Goal: Navigation & Orientation: Find specific page/section

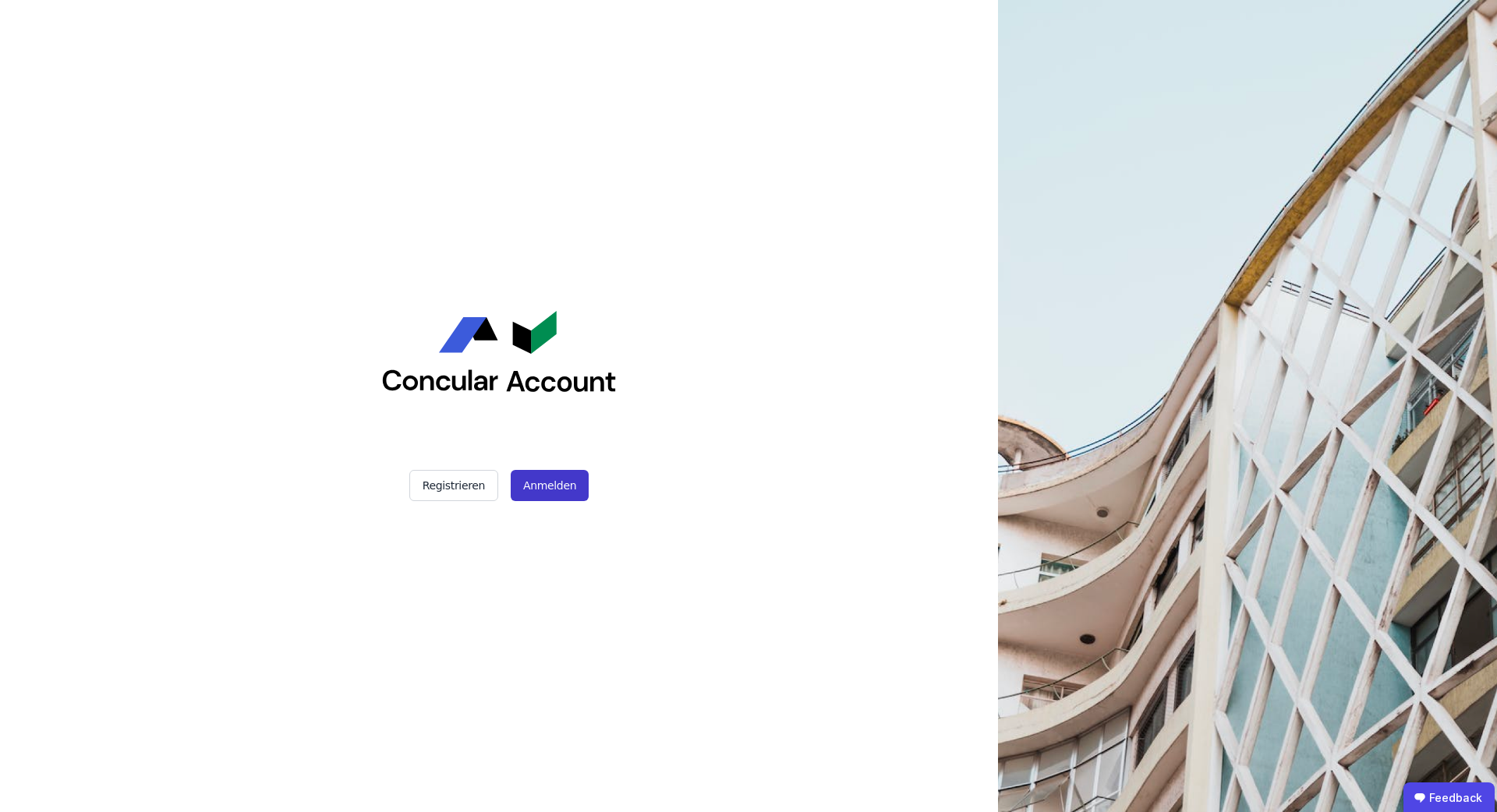
click at [551, 495] on button "Anmelden" at bounding box center [549, 486] width 78 height 32
